Goal: Navigation & Orientation: Find specific page/section

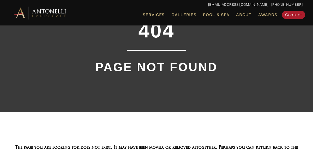
scroll to position [26, 0]
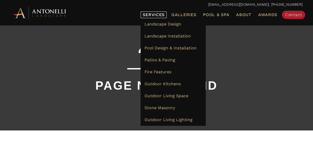
click at [149, 17] on span "Services" at bounding box center [153, 15] width 22 height 4
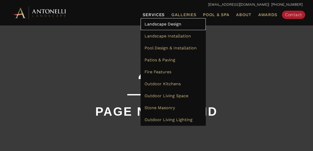
click at [151, 21] on link "Landscape Design" at bounding box center [172, 24] width 65 height 12
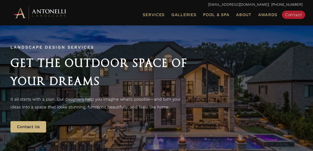
scroll to position [0, 0]
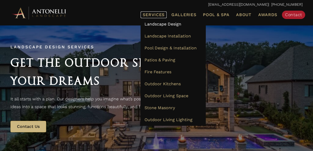
click at [161, 11] on link "Services" at bounding box center [153, 14] width 26 height 7
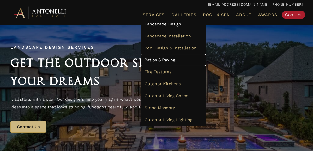
click at [156, 58] on span "Patios & Paving" at bounding box center [159, 60] width 31 height 5
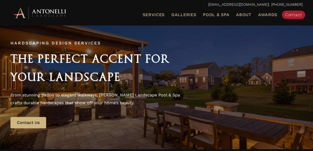
scroll to position [4, 0]
